Goal: Find specific page/section: Find specific page/section

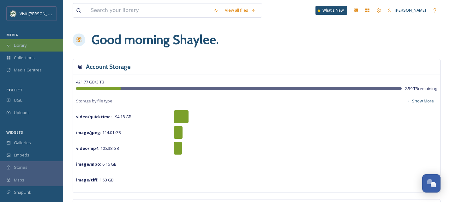
click at [30, 44] on div "Library" at bounding box center [31, 45] width 63 height 12
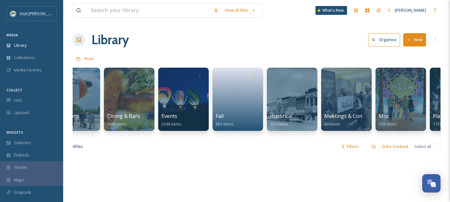
scroll to position [0, 393]
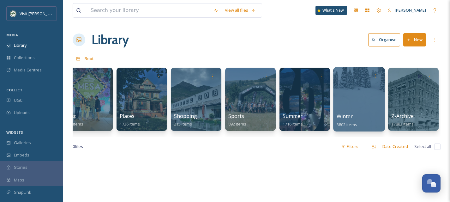
click at [379, 115] on div "Winter 3802 items" at bounding box center [359, 121] width 45 height 16
click at [361, 112] on div at bounding box center [359, 99] width 52 height 64
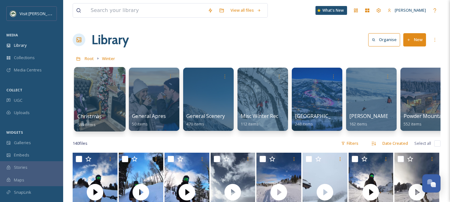
click at [116, 101] on div at bounding box center [100, 99] width 52 height 64
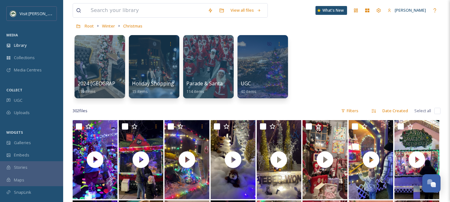
scroll to position [34, 0]
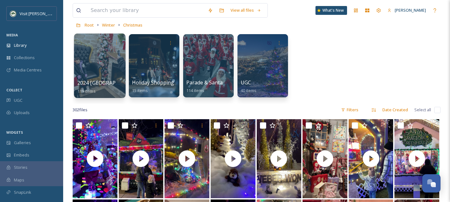
click at [103, 70] on div at bounding box center [100, 66] width 52 height 64
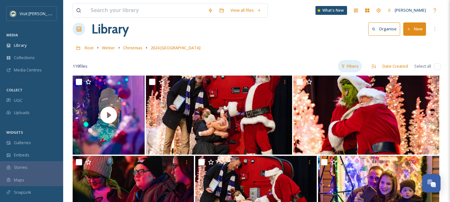
scroll to position [11, 0]
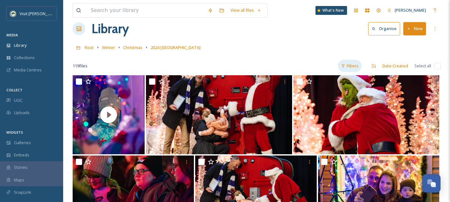
click at [355, 67] on div "Filters" at bounding box center [350, 66] width 24 height 12
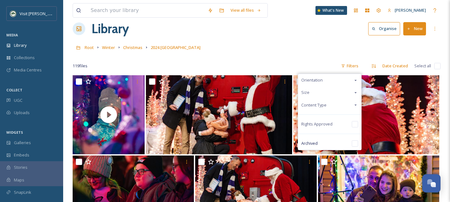
click at [327, 103] on span "Content Type" at bounding box center [314, 105] width 25 height 6
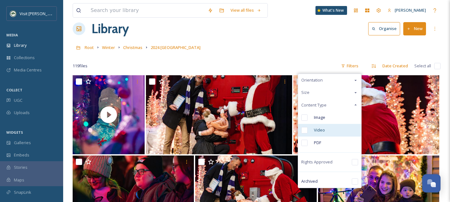
click at [306, 132] on input "checkbox" at bounding box center [305, 130] width 6 height 6
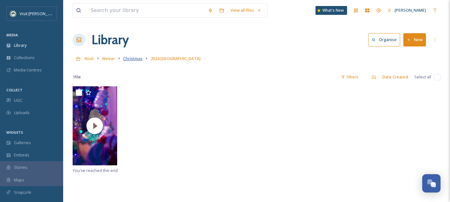
click at [136, 59] on span "Christmas" at bounding box center [132, 59] width 19 height 6
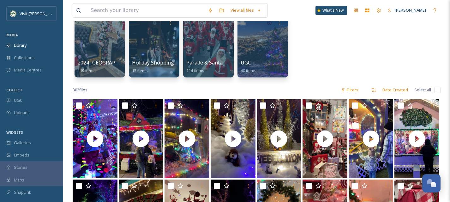
scroll to position [69, 0]
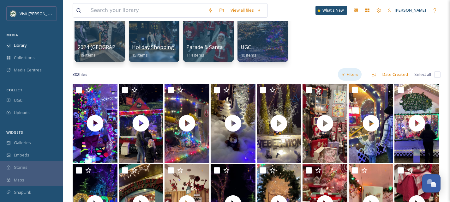
click at [355, 71] on div "Filters" at bounding box center [350, 74] width 24 height 12
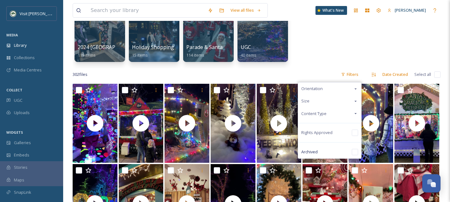
click at [319, 113] on span "Content Type" at bounding box center [314, 114] width 25 height 6
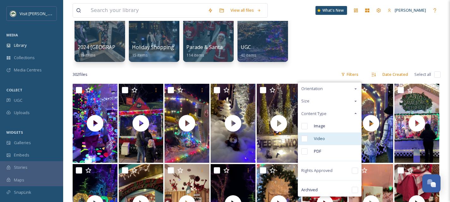
click at [306, 139] on input "checkbox" at bounding box center [305, 139] width 6 height 6
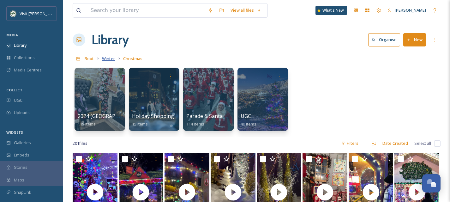
click at [108, 58] on span "Winter" at bounding box center [108, 59] width 13 height 6
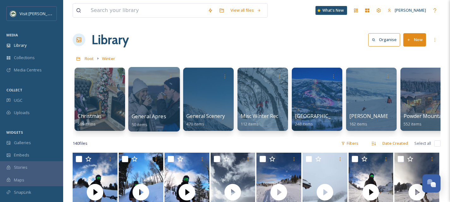
click at [162, 102] on div at bounding box center [154, 99] width 52 height 64
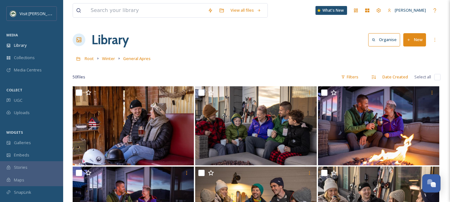
scroll to position [8, 0]
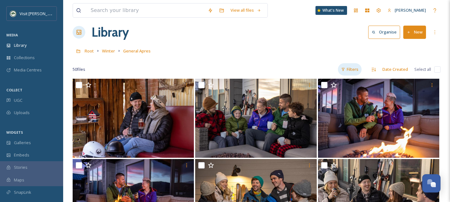
click at [358, 71] on div "Filters" at bounding box center [350, 69] width 24 height 12
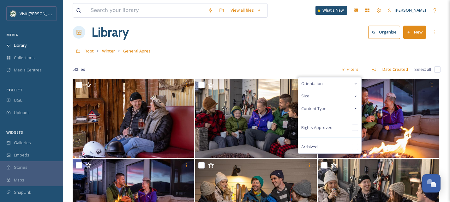
click at [330, 111] on div "Content Type" at bounding box center [329, 108] width 63 height 12
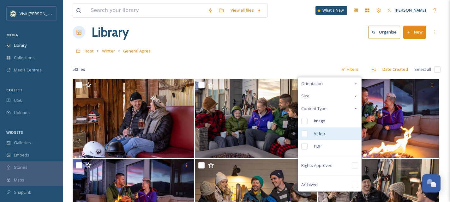
click at [302, 135] on input "checkbox" at bounding box center [305, 134] width 6 height 6
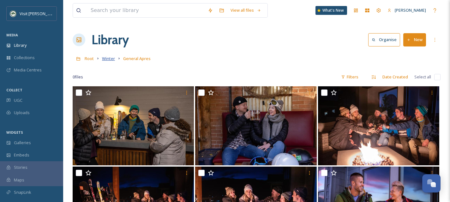
click at [109, 59] on span "Winter" at bounding box center [108, 59] width 13 height 6
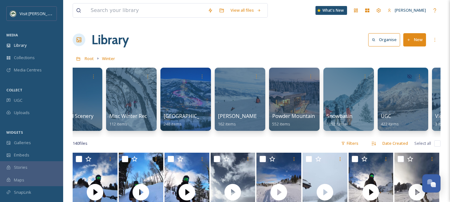
scroll to position [0, 175]
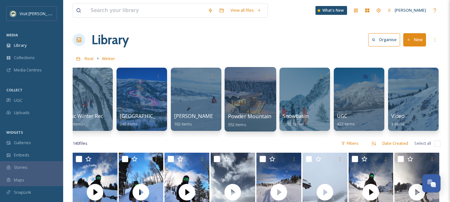
click at [250, 101] on div at bounding box center [251, 99] width 52 height 64
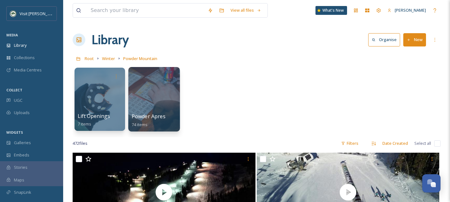
click at [156, 101] on div at bounding box center [154, 99] width 52 height 64
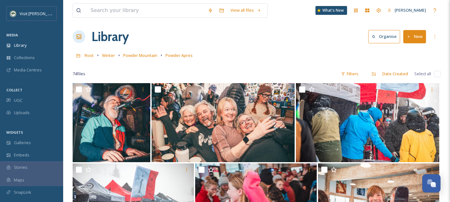
scroll to position [4, 0]
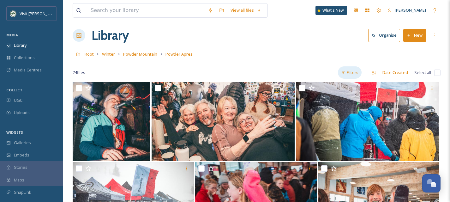
click at [350, 73] on div "Filters" at bounding box center [350, 72] width 24 height 12
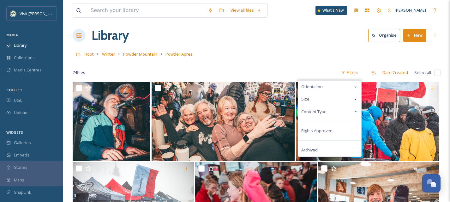
click at [321, 110] on span "Content Type" at bounding box center [314, 112] width 25 height 6
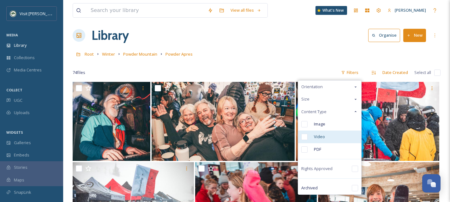
click at [308, 135] on input "checkbox" at bounding box center [305, 137] width 6 height 6
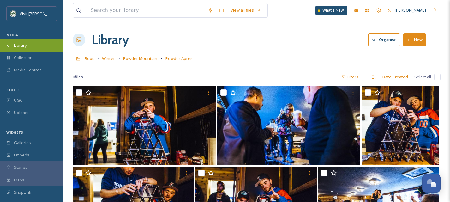
click at [38, 45] on div "Library" at bounding box center [31, 45] width 63 height 12
